Goal: Entertainment & Leisure: Consume media (video, audio)

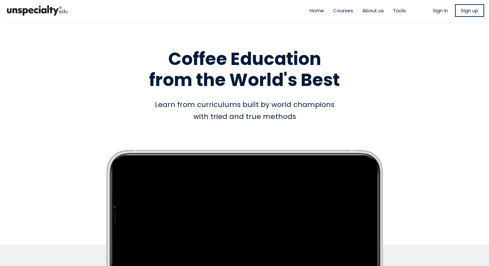
click at [441, 12] on span "Sign in" at bounding box center [440, 10] width 15 height 7
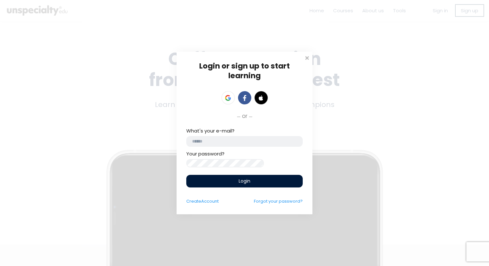
click at [249, 138] on input "email" at bounding box center [244, 141] width 116 height 11
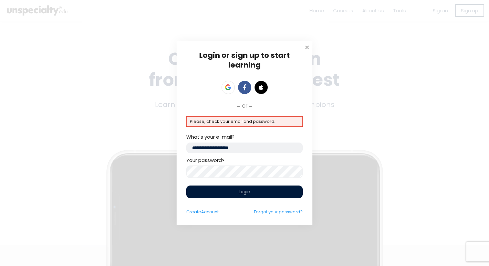
click at [176, 169] on div "Login or sign up to start learning Login to start learning Start learning" at bounding box center [244, 133] width 489 height 266
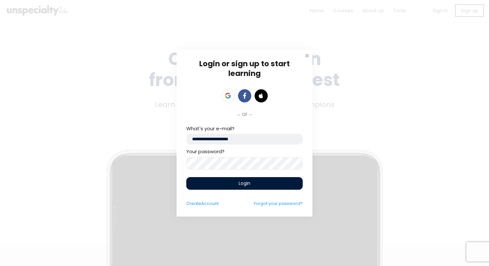
click at [202, 190] on div "Login" at bounding box center [244, 183] width 116 height 15
click at [203, 186] on div "Login" at bounding box center [244, 183] width 116 height 13
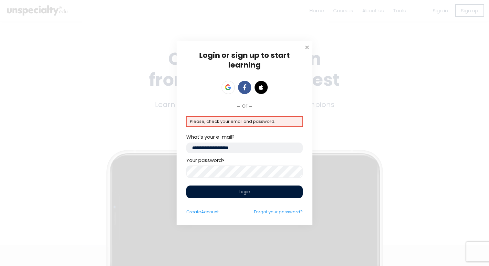
drag, startPoint x: 222, startPoint y: 149, endPoint x: 164, endPoint y: 138, distance: 59.5
click at [164, 138] on div "Login or sign up to start learning Login to start learning Start learning" at bounding box center [244, 133] width 489 height 266
click at [131, 173] on div "Login or sign up to start learning Login to start learning Start learning" at bounding box center [244, 133] width 489 height 266
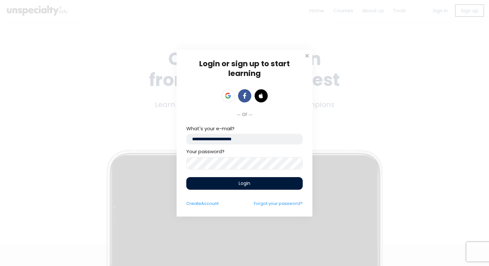
click at [234, 185] on div "Login" at bounding box center [244, 183] width 116 height 13
drag, startPoint x: 231, startPoint y: 142, endPoint x: 164, endPoint y: 135, distance: 67.3
click at [164, 135] on div "Login or sign up to start learning Login to start learning Start learning" at bounding box center [244, 133] width 489 height 266
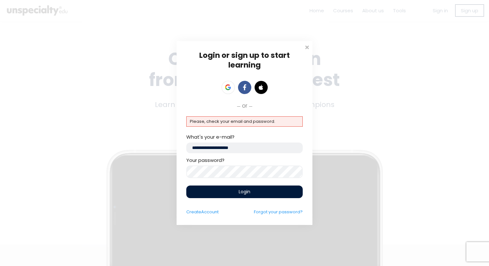
click at [172, 167] on div "Login or sign up to start learning Login to start learning Start learning" at bounding box center [244, 133] width 489 height 266
drag, startPoint x: 223, startPoint y: 146, endPoint x: 160, endPoint y: 141, distance: 63.3
click at [160, 141] on div "Login or sign up to start learning Login to start learning Start learning" at bounding box center [244, 133] width 489 height 266
click at [149, 160] on div "Login or sign up to start learning Login to start learning Start learning" at bounding box center [244, 133] width 489 height 266
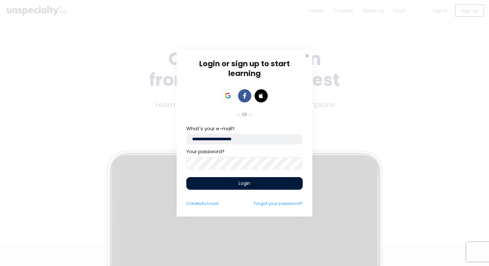
drag, startPoint x: 232, startPoint y: 139, endPoint x: 172, endPoint y: 132, distance: 59.7
click at [172, 132] on div "Login or sign up to start learning Login to start learning Start learning" at bounding box center [244, 133] width 489 height 266
type input "**********"
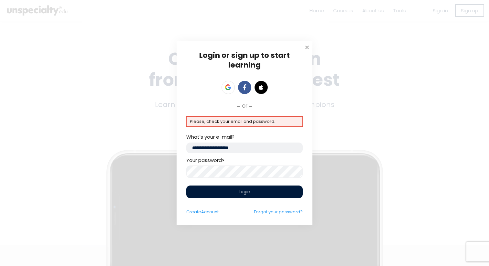
click at [136, 162] on div "Login or sign up to start learning Login to start learning Start learning" at bounding box center [244, 133] width 489 height 266
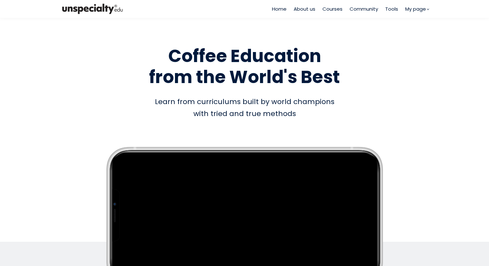
click at [333, 11] on span "Courses" at bounding box center [332, 8] width 20 height 7
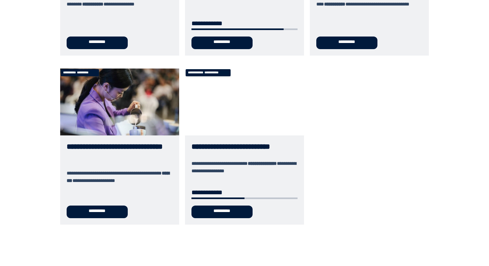
scroll to position [376, 0]
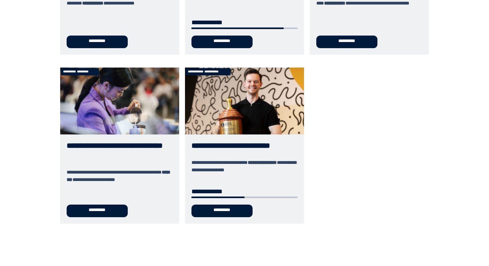
click at [232, 214] on link "**********" at bounding box center [244, 146] width 119 height 156
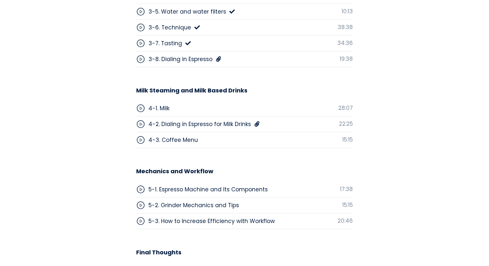
scroll to position [1884, 0]
click at [168, 56] on div "3-8. Dialing in Espresso" at bounding box center [180, 60] width 64 height 8
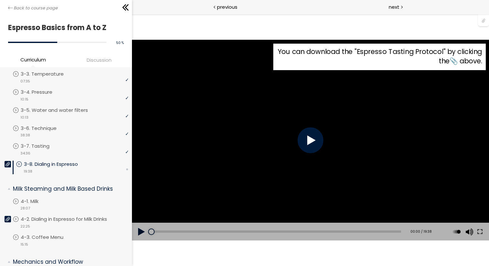
scroll to position [169, 0]
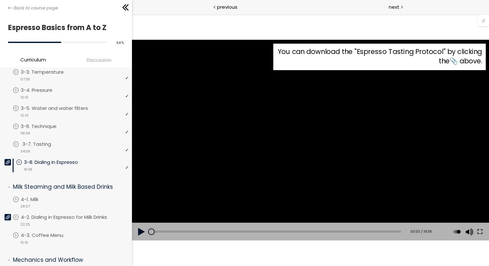
click at [62, 144] on p "3-7. Tasting" at bounding box center [43, 144] width 42 height 7
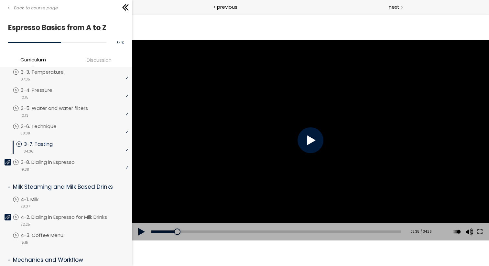
click at [142, 232] on button at bounding box center [141, 232] width 19 height 18
click at [346, 120] on div at bounding box center [310, 140] width 357 height 201
